Goal: Entertainment & Leisure: Consume media (video, audio)

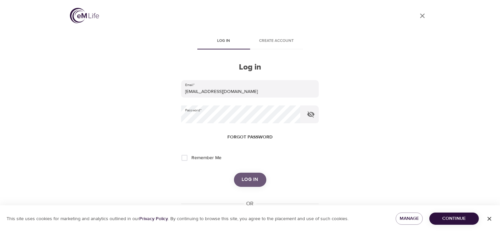
click at [252, 179] on span "Log in" at bounding box center [250, 180] width 16 height 9
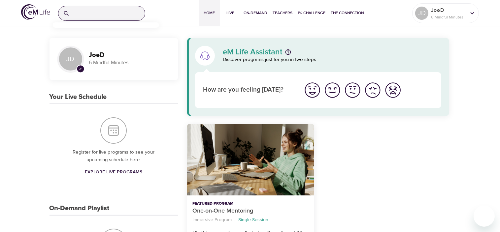
click at [95, 16] on input "search" at bounding box center [108, 13] width 73 height 14
click at [100, 40] on p "Relaxation and Sleep Sounds" at bounding box center [88, 43] width 61 height 10
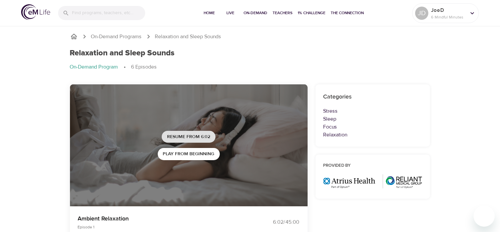
click at [197, 136] on span "Resume from 6:02" at bounding box center [188, 137] width 43 height 8
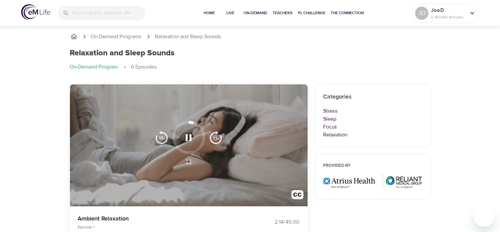
click at [187, 134] on icon "button" at bounding box center [189, 137] width 6 height 7
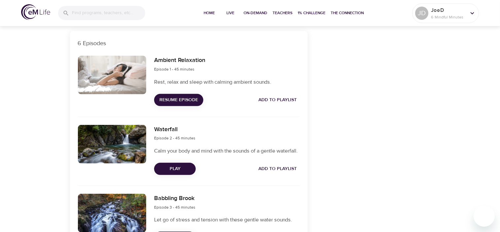
scroll to position [331, 0]
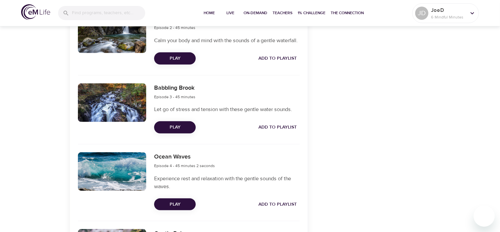
click at [170, 209] on span "Play" at bounding box center [174, 205] width 31 height 8
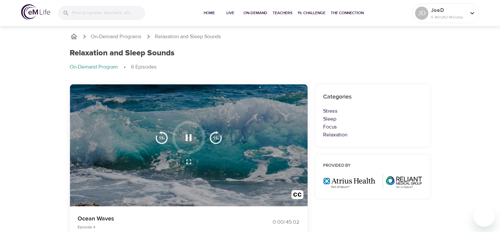
scroll to position [0, 0]
click at [188, 136] on icon "button" at bounding box center [189, 138] width 12 height 12
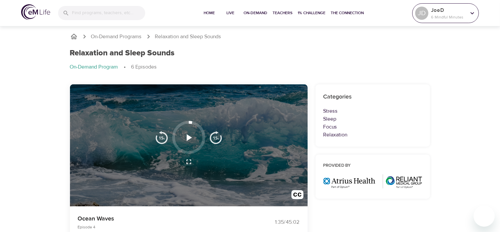
click at [470, 13] on icon at bounding box center [471, 13] width 7 height 7
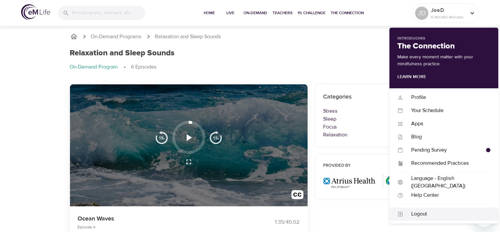
click at [416, 212] on div "Logout" at bounding box center [446, 214] width 87 height 8
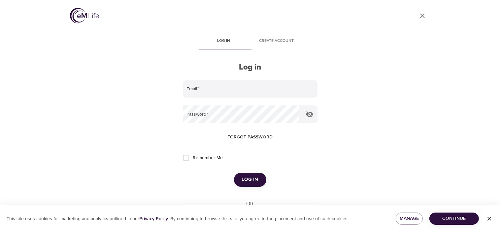
type input "[EMAIL_ADDRESS][DOMAIN_NAME]"
